Goal: Information Seeking & Learning: Check status

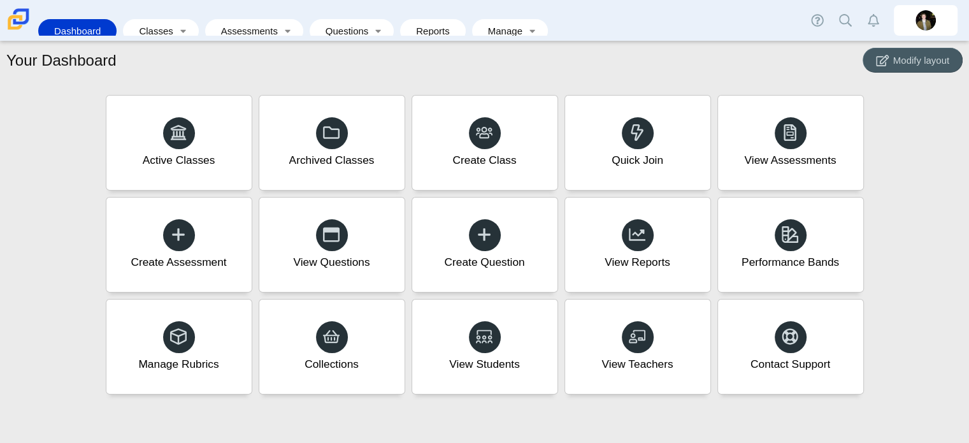
click at [83, 25] on link "Dashboard" at bounding box center [78, 31] width 66 height 24
click at [412, 21] on link "Reports" at bounding box center [432, 31] width 53 height 24
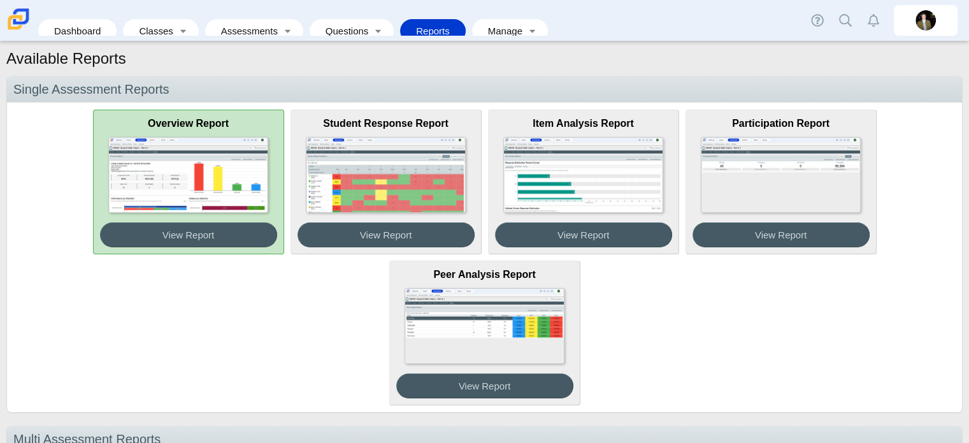
click at [169, 179] on img at bounding box center [187, 175] width 159 height 76
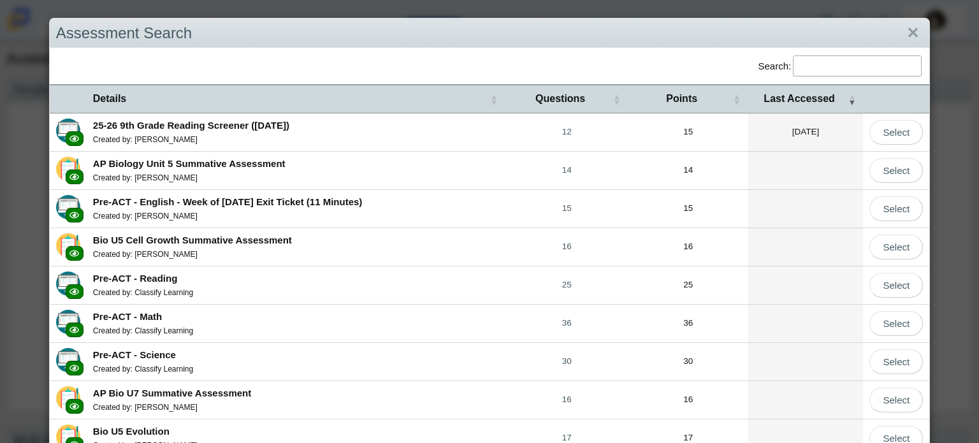
click at [282, 126] on b "25-26 9th Grade Reading Screener (August 2025)" at bounding box center [191, 125] width 196 height 11
click at [906, 30] on link "Close" at bounding box center [913, 33] width 20 height 22
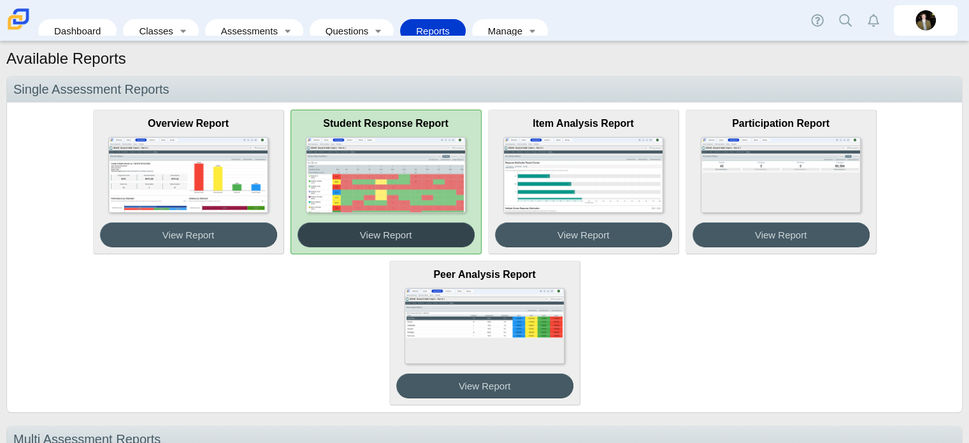
click at [415, 229] on button "View Report" at bounding box center [386, 234] width 177 height 25
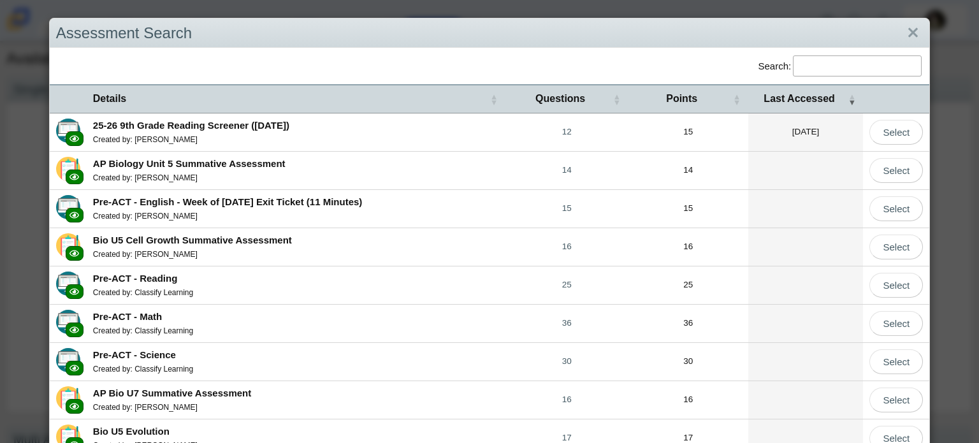
click at [261, 124] on b "25-26 9th Grade Reading Screener (August 2025)" at bounding box center [191, 125] width 196 height 11
click at [903, 36] on link "Close" at bounding box center [913, 33] width 20 height 22
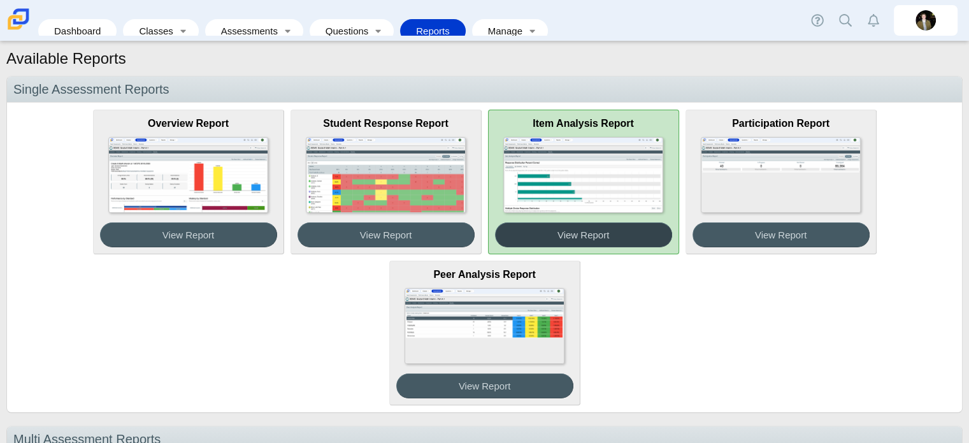
click at [600, 238] on span "View Report" at bounding box center [583, 234] width 52 height 11
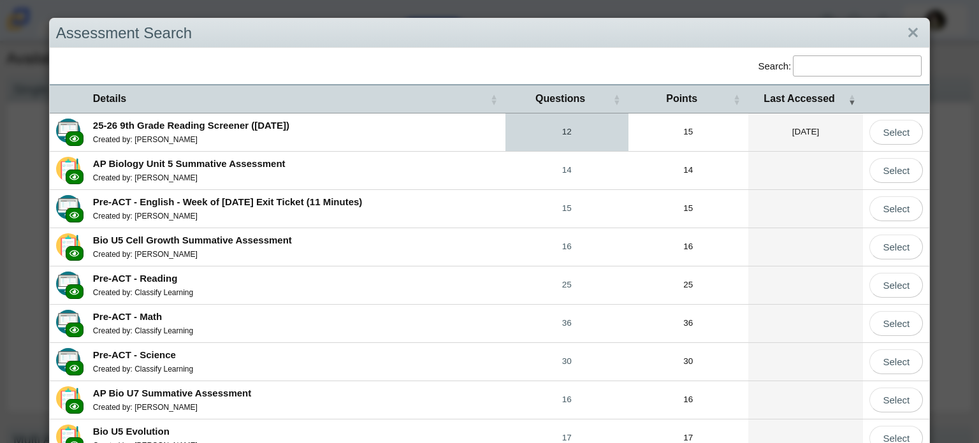
click at [563, 136] on link "12" at bounding box center [566, 132] width 123 height 38
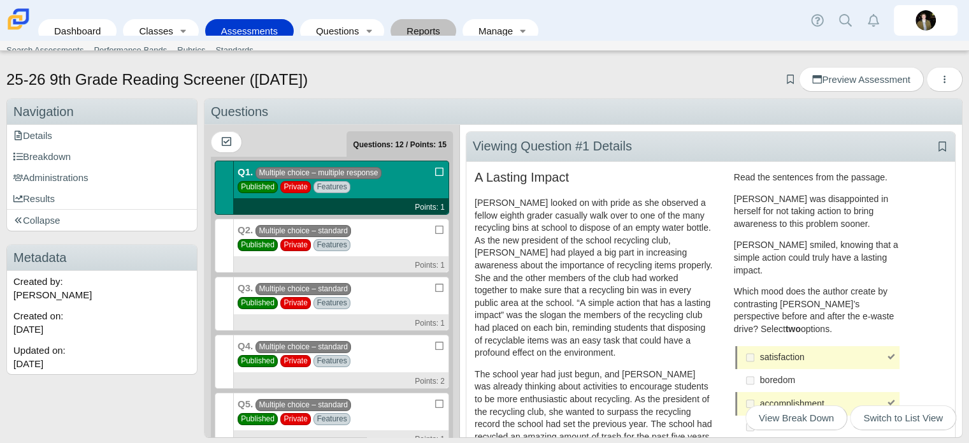
click at [397, 30] on link "Reports" at bounding box center [423, 31] width 53 height 24
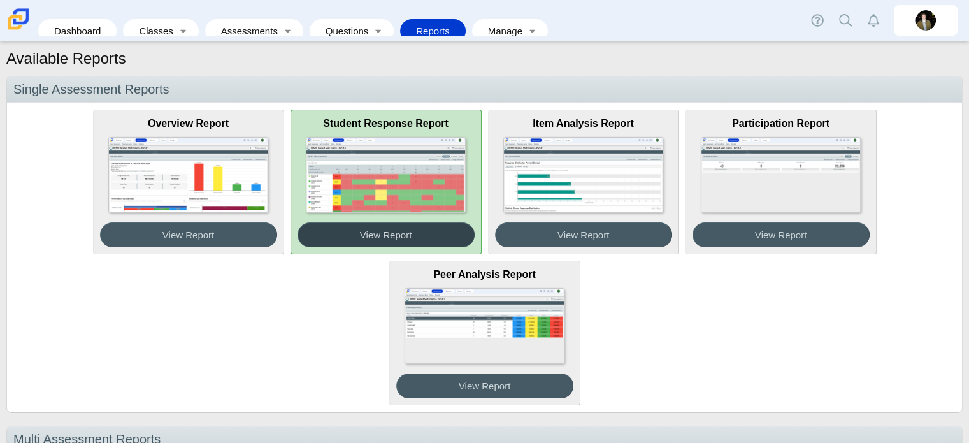
click at [378, 243] on button "View Report" at bounding box center [386, 234] width 177 height 25
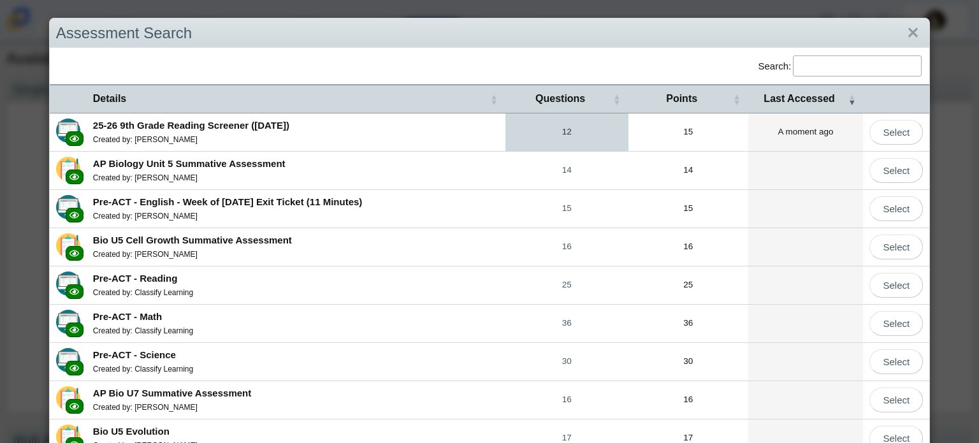
click at [563, 126] on link "12" at bounding box center [566, 132] width 123 height 38
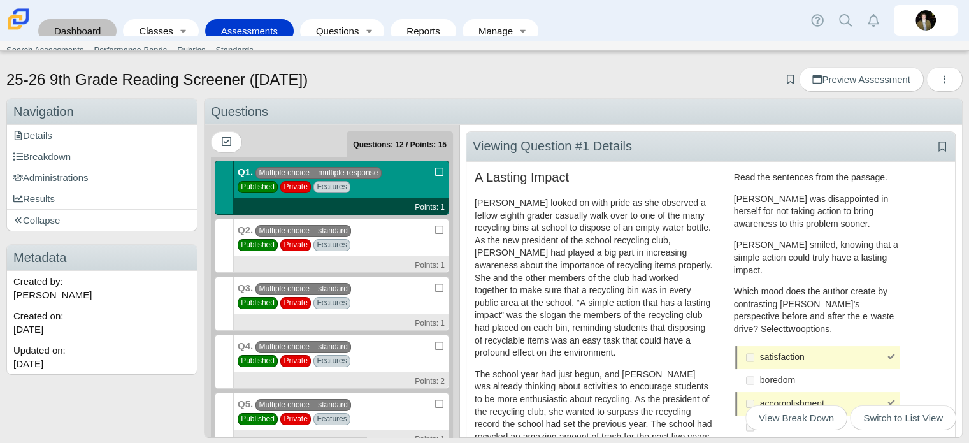
click at [69, 20] on link "Dashboard" at bounding box center [78, 31] width 66 height 24
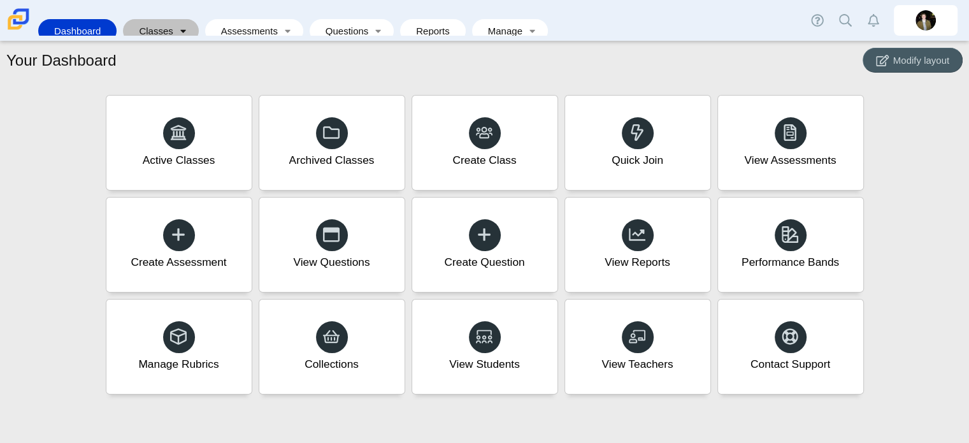
click at [176, 26] on link "Toggle expanded" at bounding box center [184, 31] width 18 height 24
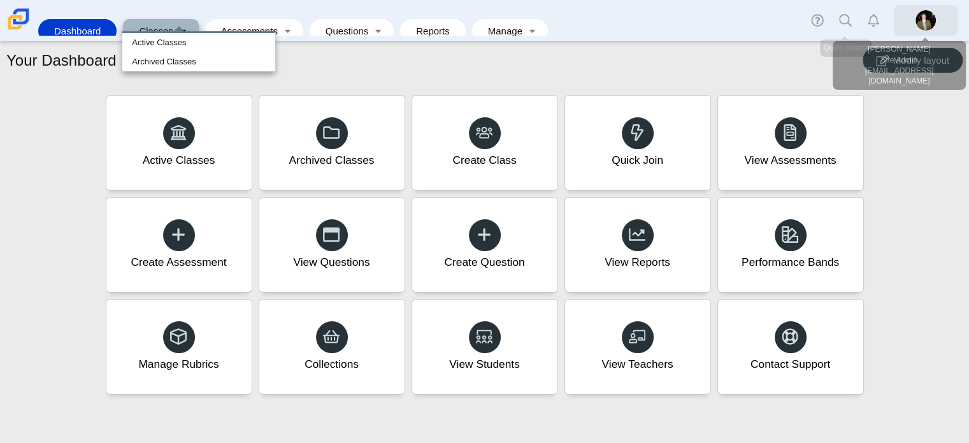
click at [928, 21] on img at bounding box center [926, 20] width 20 height 20
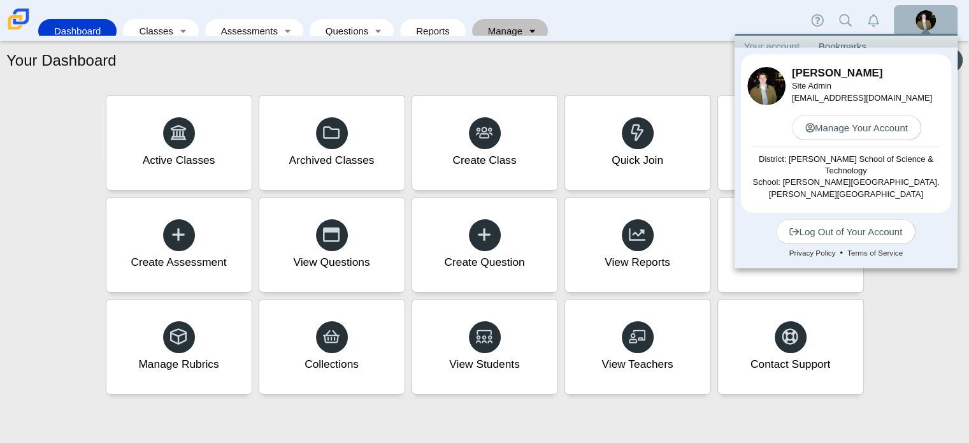
click at [524, 24] on link "Toggle expanded" at bounding box center [533, 31] width 18 height 24
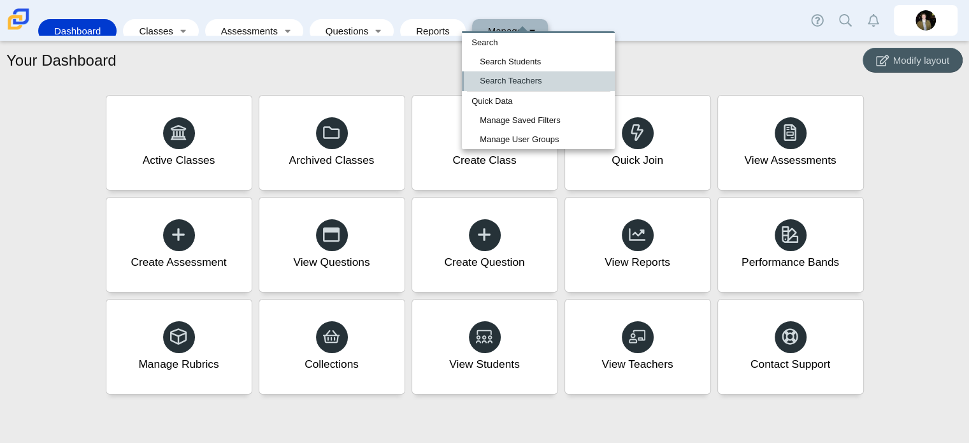
click at [507, 81] on link "Search Teachers" at bounding box center [538, 80] width 153 height 19
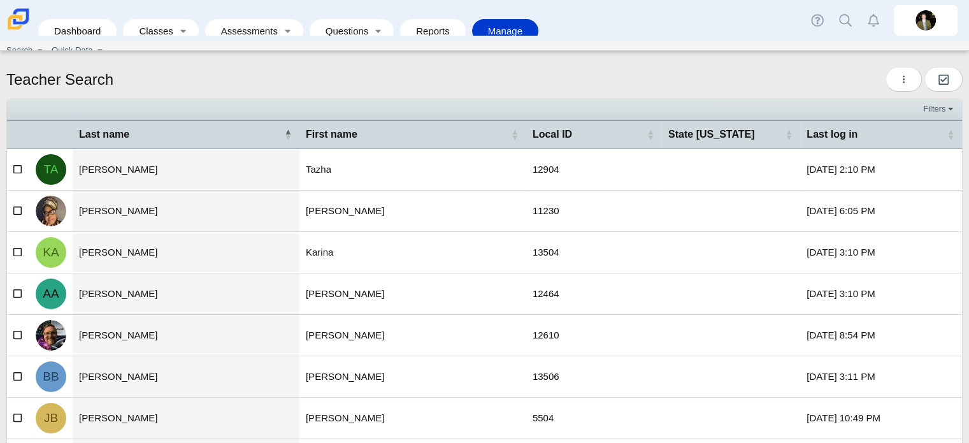
scroll to position [156, 0]
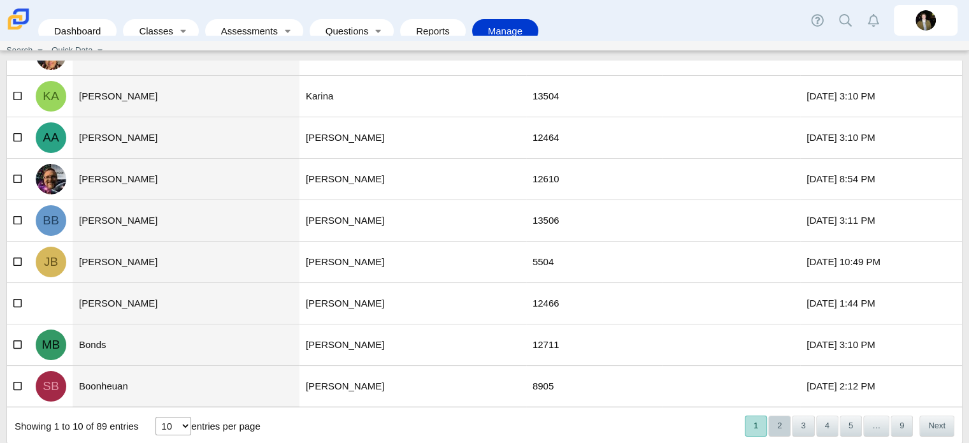
click at [769, 424] on button "2" at bounding box center [779, 425] width 22 height 21
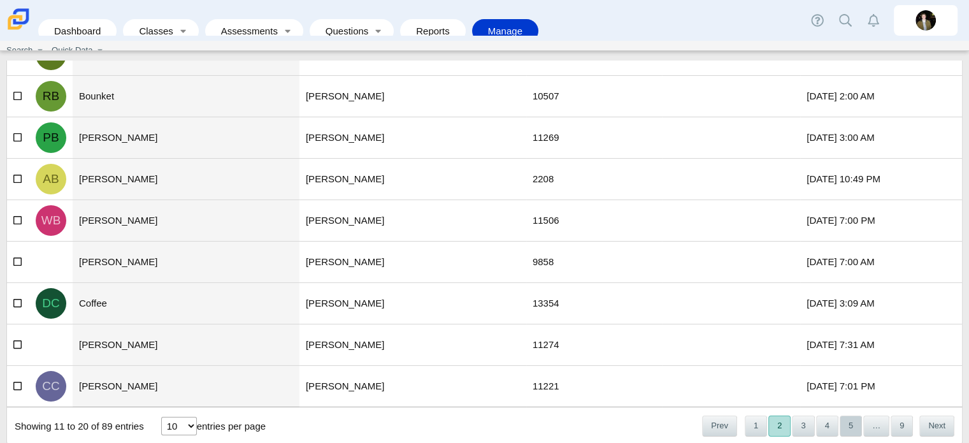
click at [840, 422] on button "5" at bounding box center [851, 425] width 22 height 21
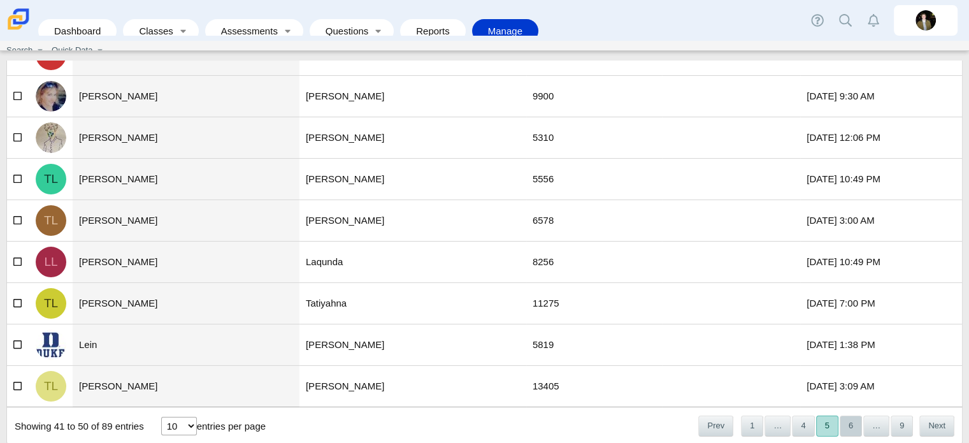
click at [845, 425] on button "6" at bounding box center [851, 425] width 22 height 21
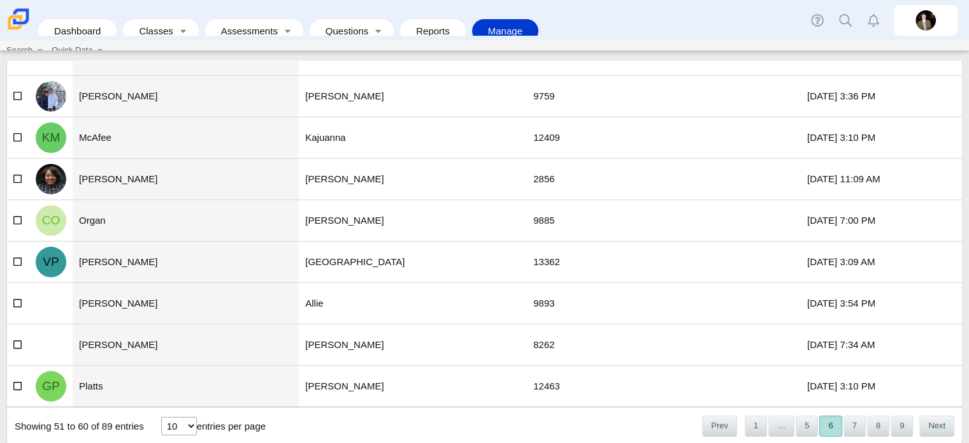
click at [845, 425] on button "7" at bounding box center [855, 425] width 22 height 21
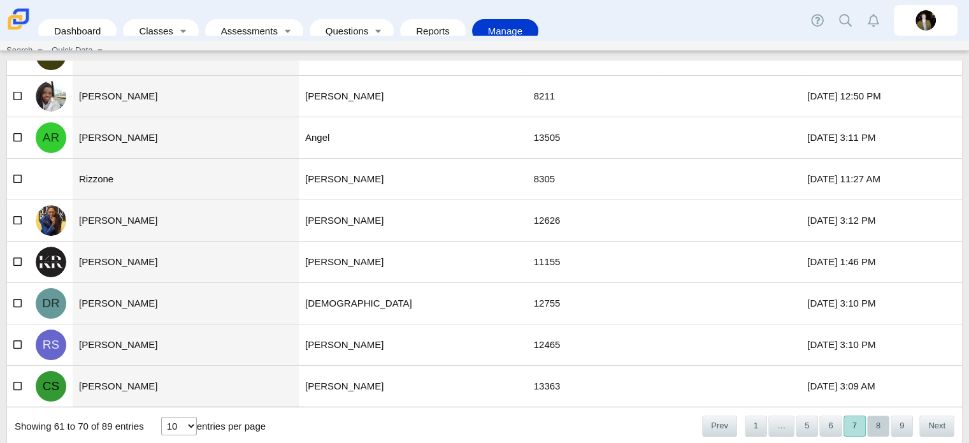
click at [873, 420] on button "8" at bounding box center [878, 425] width 22 height 21
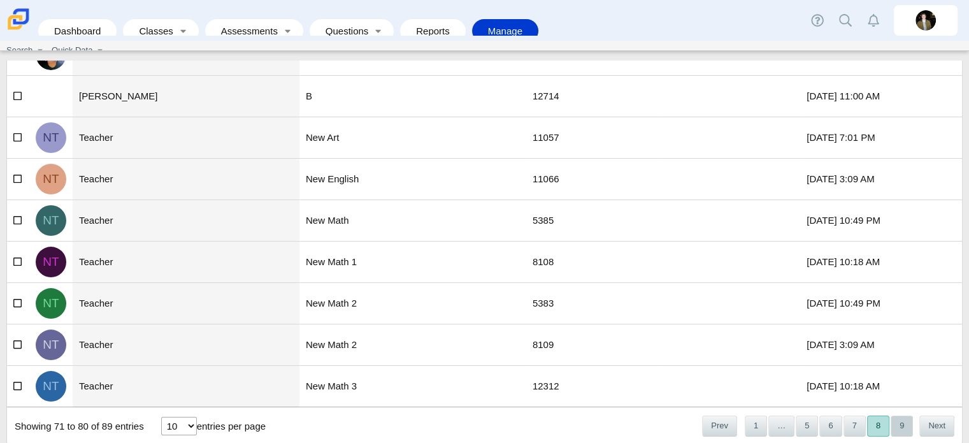
click at [892, 425] on button "9" at bounding box center [902, 425] width 22 height 21
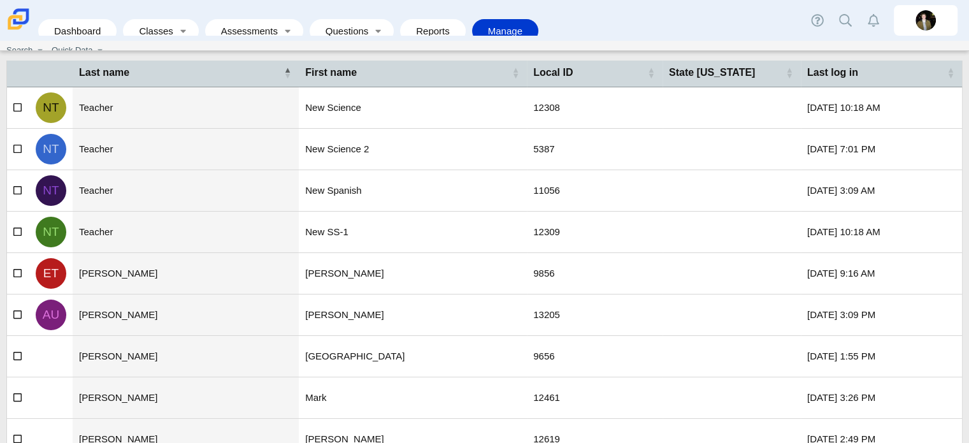
scroll to position [61, 0]
click at [13, 269] on td at bounding box center [18, 274] width 22 height 41
click at [18, 272] on icon at bounding box center [18, 273] width 10 height 9
click at [18, 272] on input "checkbox" at bounding box center [17, 270] width 8 height 8
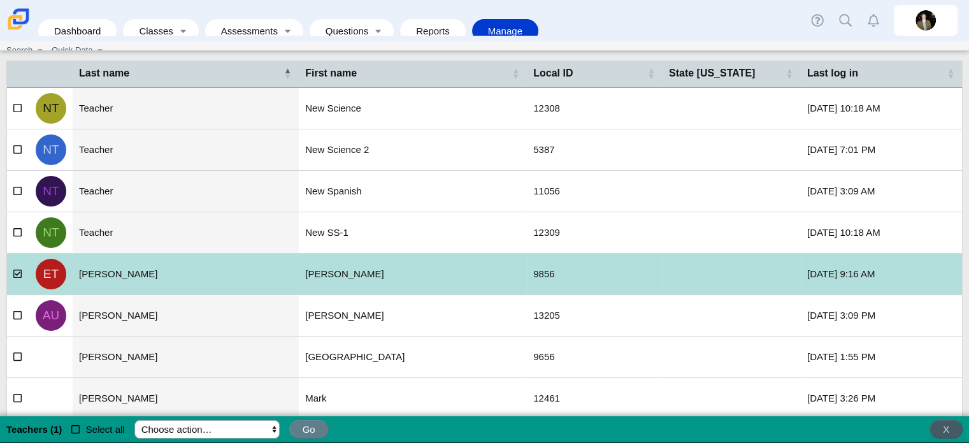
click at [252, 429] on select "Choose action… Insert into Teacher Group… Deselect all" at bounding box center [206, 429] width 145 height 18
click at [15, 272] on icon at bounding box center [18, 273] width 10 height 9
click at [15, 272] on input "checkbox" at bounding box center [17, 270] width 8 height 8
checkbox input "false"
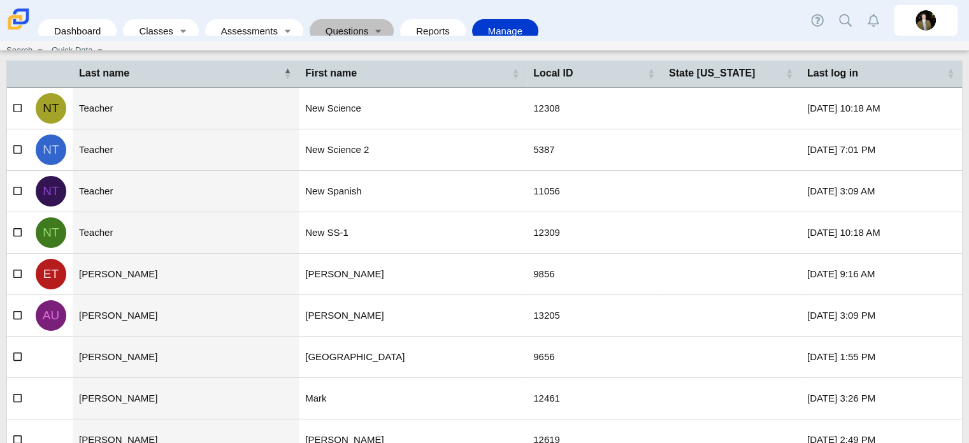
click at [351, 24] on link "Questions" at bounding box center [343, 31] width 54 height 24
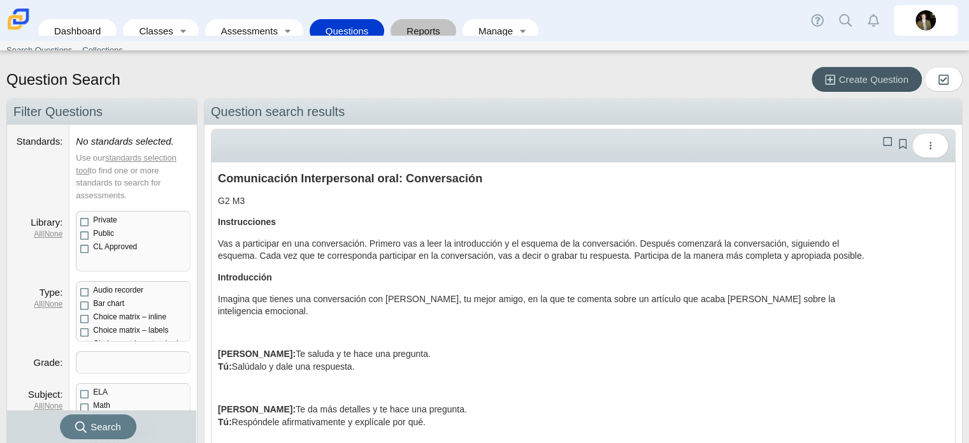
click at [413, 25] on link "Reports" at bounding box center [423, 31] width 53 height 24
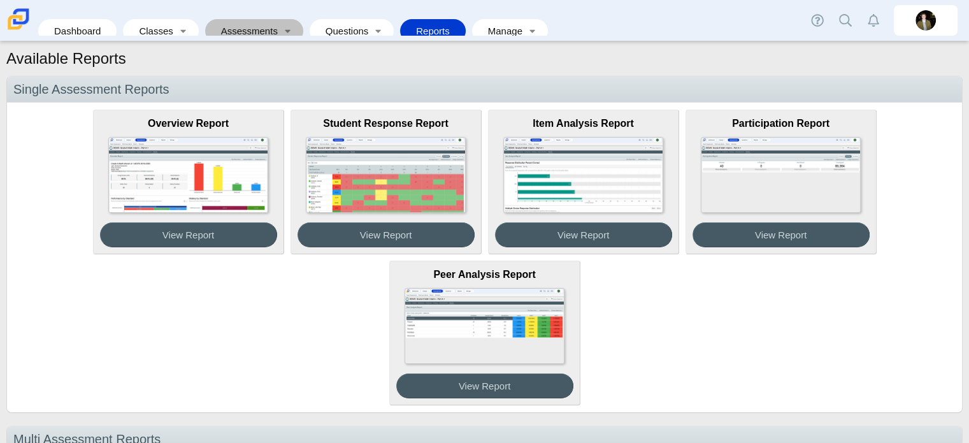
click at [259, 22] on link "Assessments" at bounding box center [246, 31] width 68 height 24
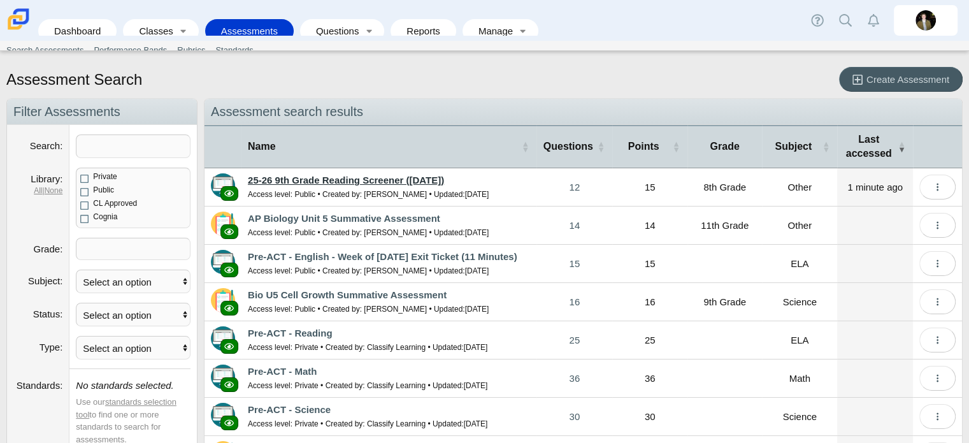
click at [362, 180] on link "25-26 9th Grade Reading Screener ([DATE])" at bounding box center [346, 180] width 196 height 11
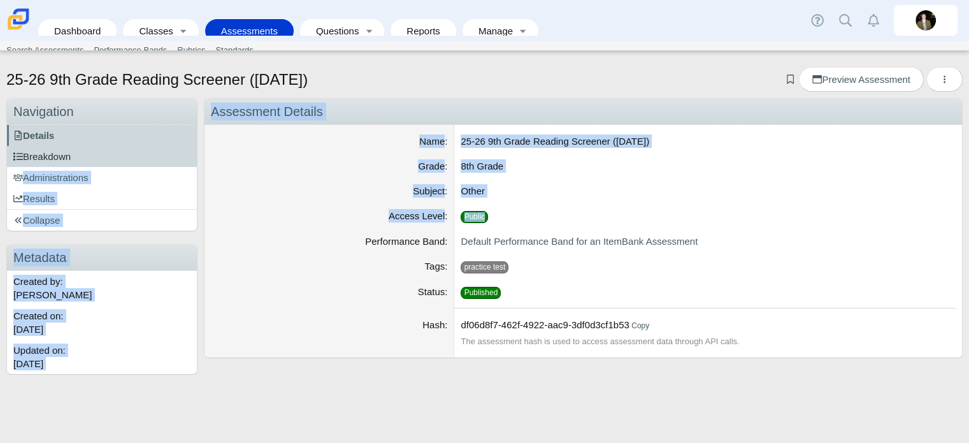
drag, startPoint x: 222, startPoint y: 238, endPoint x: 126, endPoint y: 164, distance: 120.9
click at [126, 164] on div "Navigation Navigation Details Breakdown Administrations Results Collapse" at bounding box center [484, 236] width 956 height 277
click at [306, 173] on dt "Grade" at bounding box center [330, 169] width 250 height 25
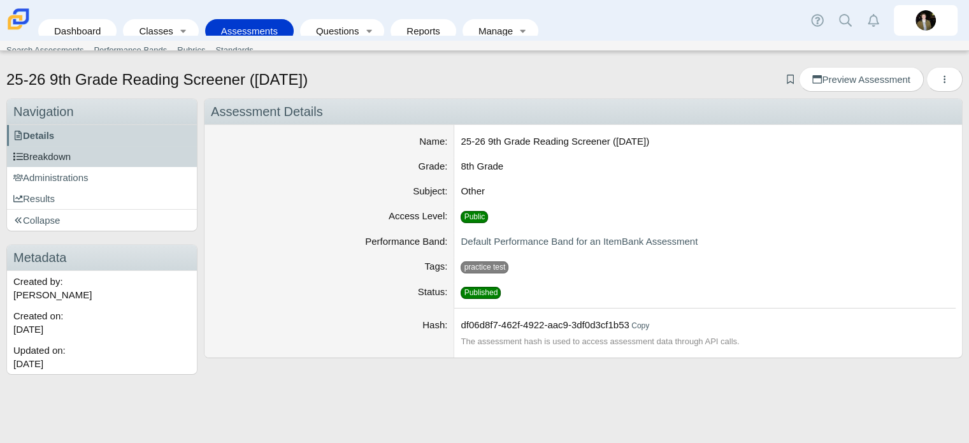
click at [124, 157] on link "Breakdown" at bounding box center [102, 156] width 190 height 21
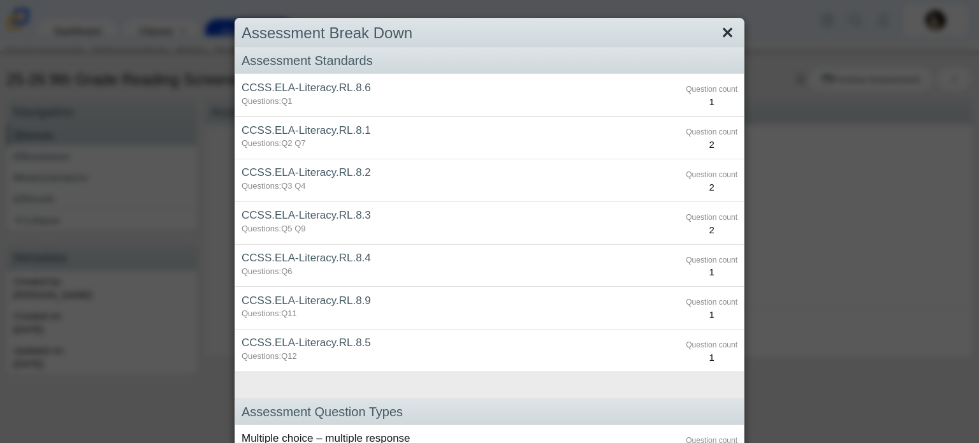
click at [721, 38] on link "Close" at bounding box center [727, 33] width 20 height 22
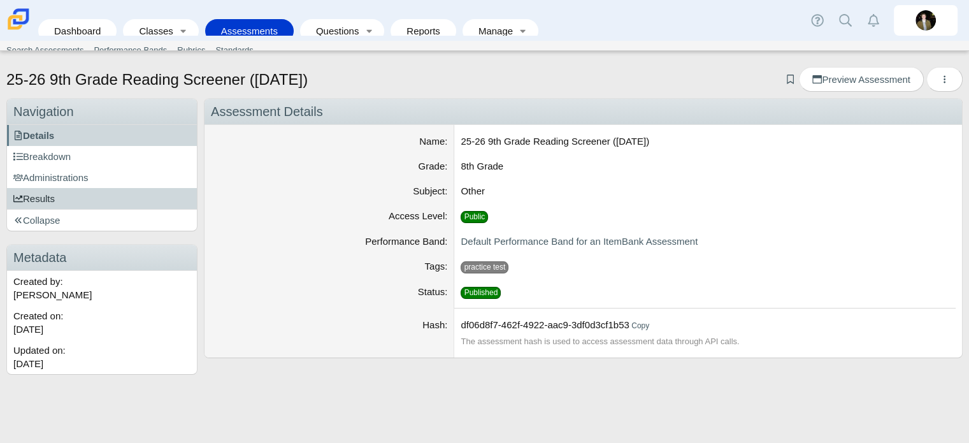
click at [57, 196] on link "Results" at bounding box center [102, 198] width 190 height 21
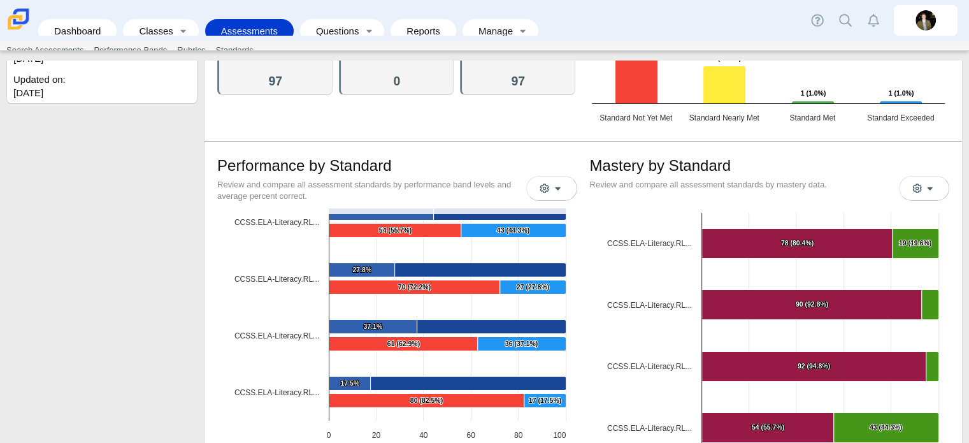
scroll to position [227, 0]
